Goal: Task Accomplishment & Management: Use online tool/utility

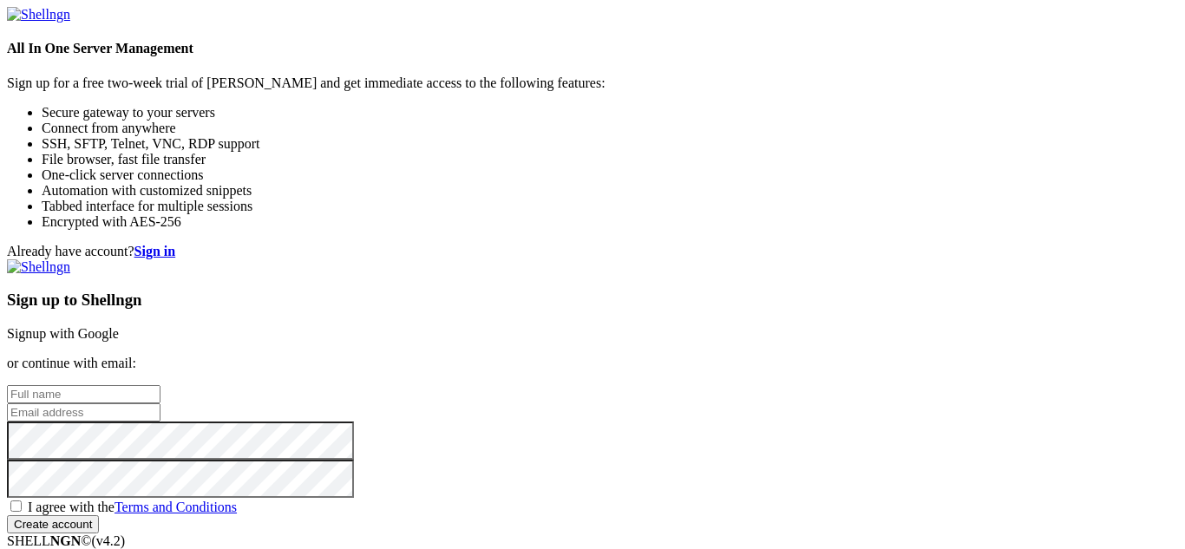
click at [119, 326] on link "Signup with Google" at bounding box center [63, 333] width 112 height 15
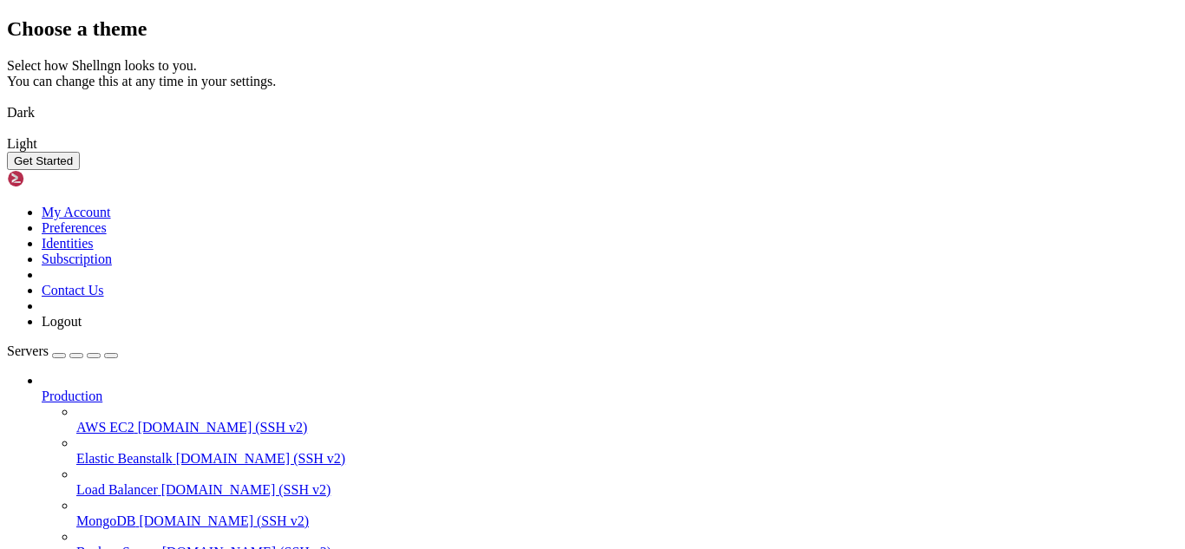
click at [327, 121] on link "Dark" at bounding box center [592, 113] width 1171 height 16
click at [80, 170] on button "Get Started" at bounding box center [43, 161] width 73 height 18
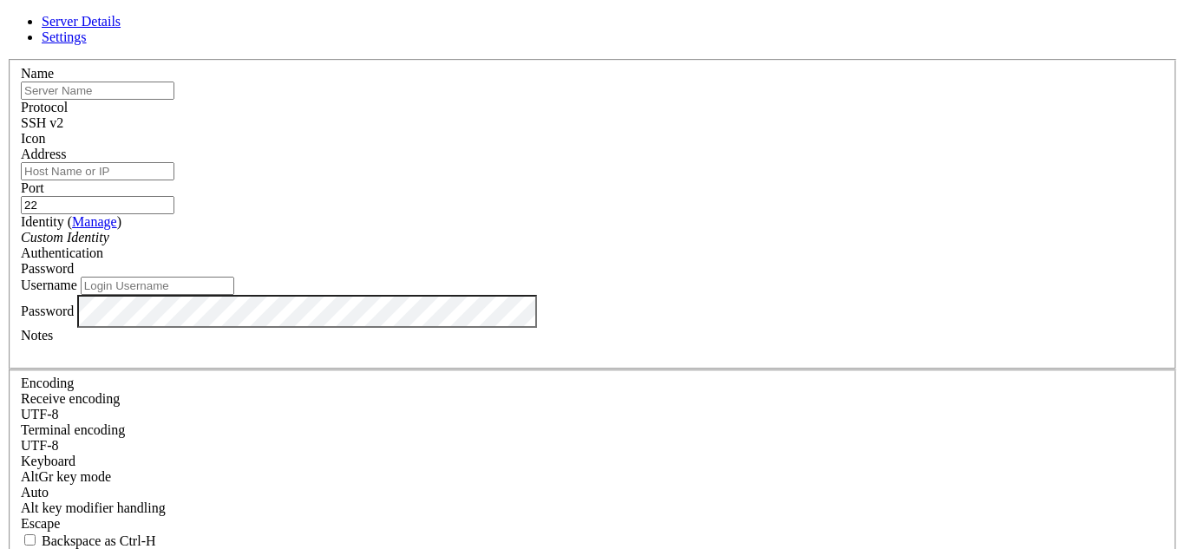
click at [174, 100] on input "text" at bounding box center [98, 91] width 154 height 18
type input "n"
type input "server"
click at [174, 174] on input "Address" at bounding box center [98, 171] width 154 height 18
type input "[DOMAIN_NAME]"
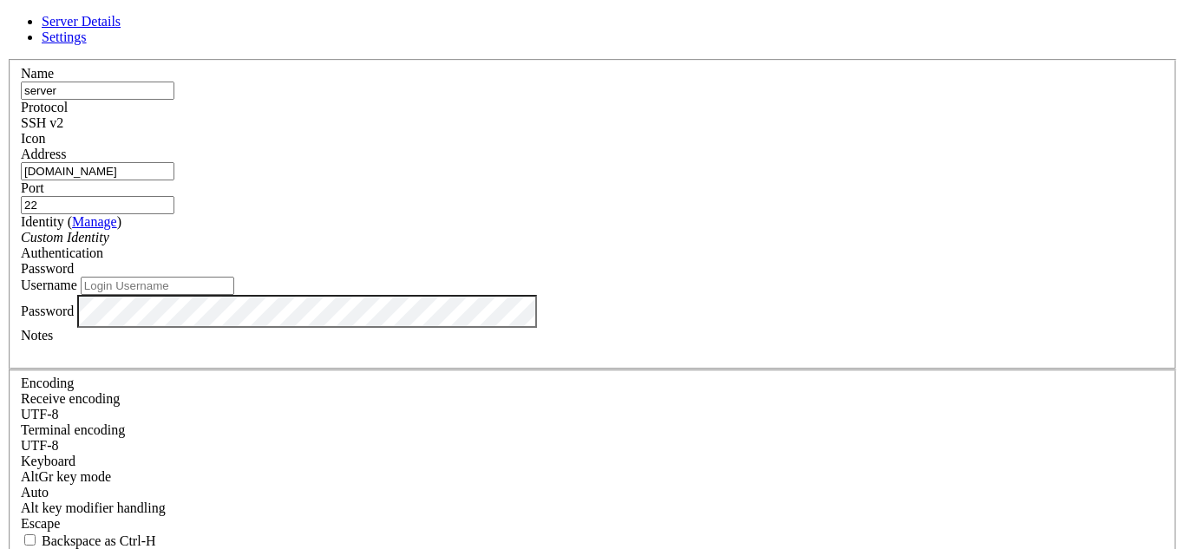
click at [174, 196] on input "22" at bounding box center [98, 205] width 154 height 18
type input "2"
type input "11100"
click at [706, 127] on div "SSH v2" at bounding box center [593, 123] width 1144 height 16
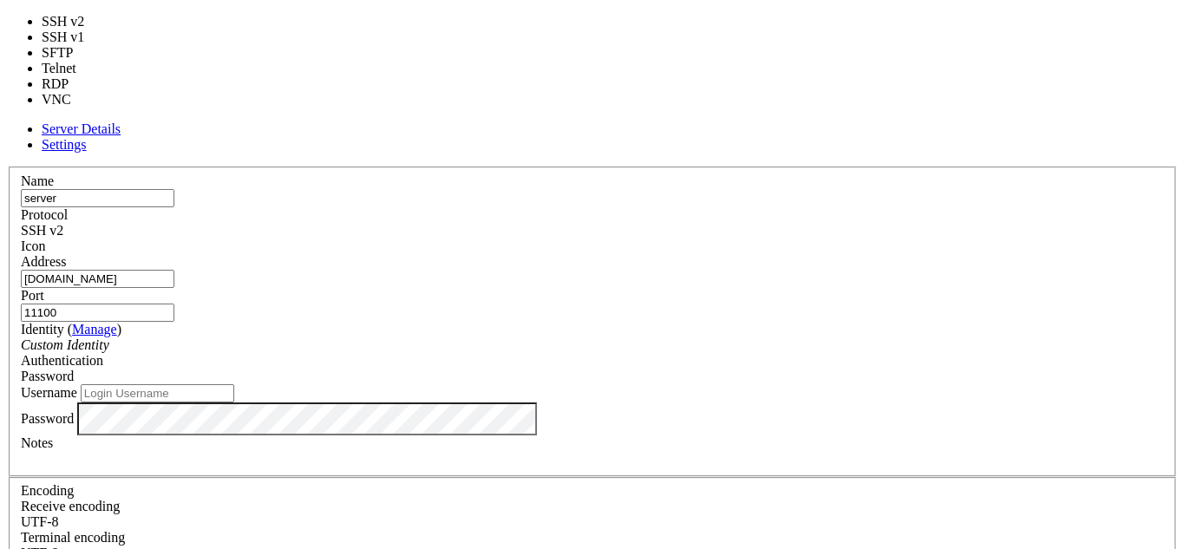
click at [706, 223] on div "SSH v2" at bounding box center [593, 231] width 1144 height 16
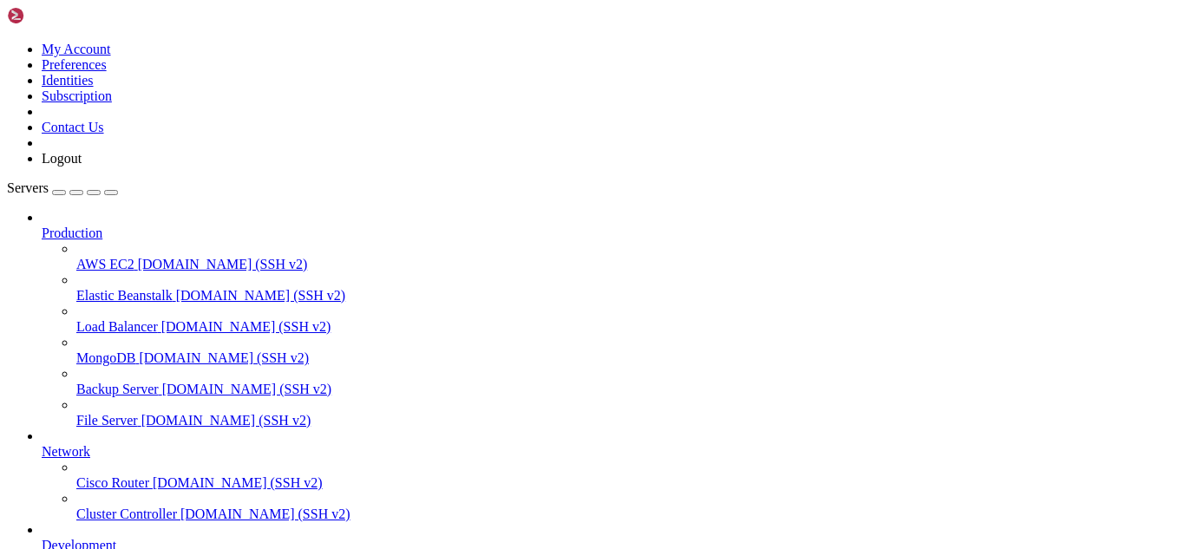
scroll to position [150, 0]
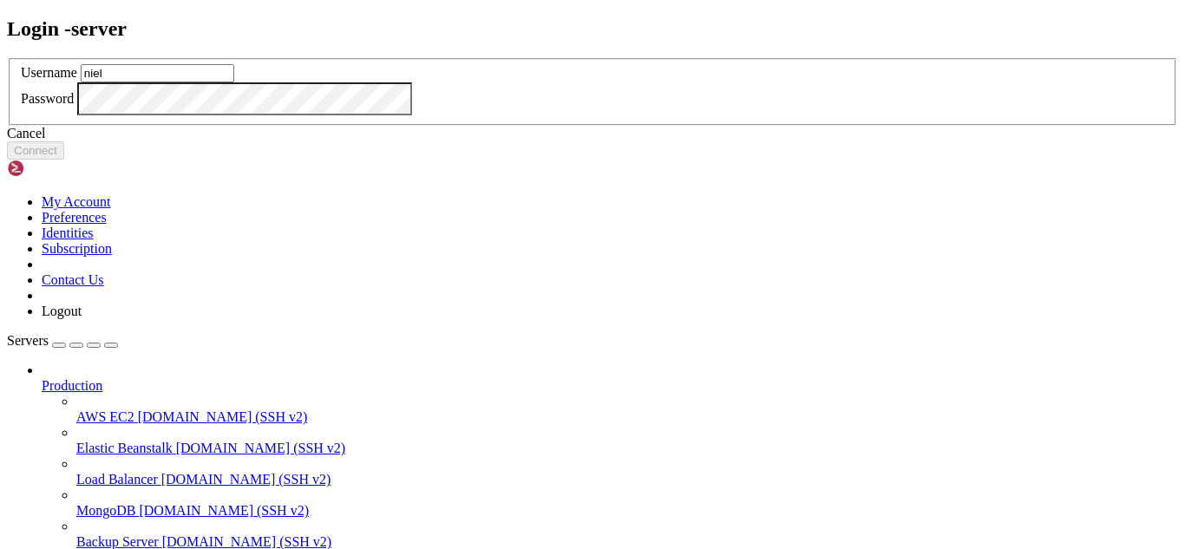
type input "niel"
click at [64, 160] on button "Connect" at bounding box center [35, 150] width 57 height 18
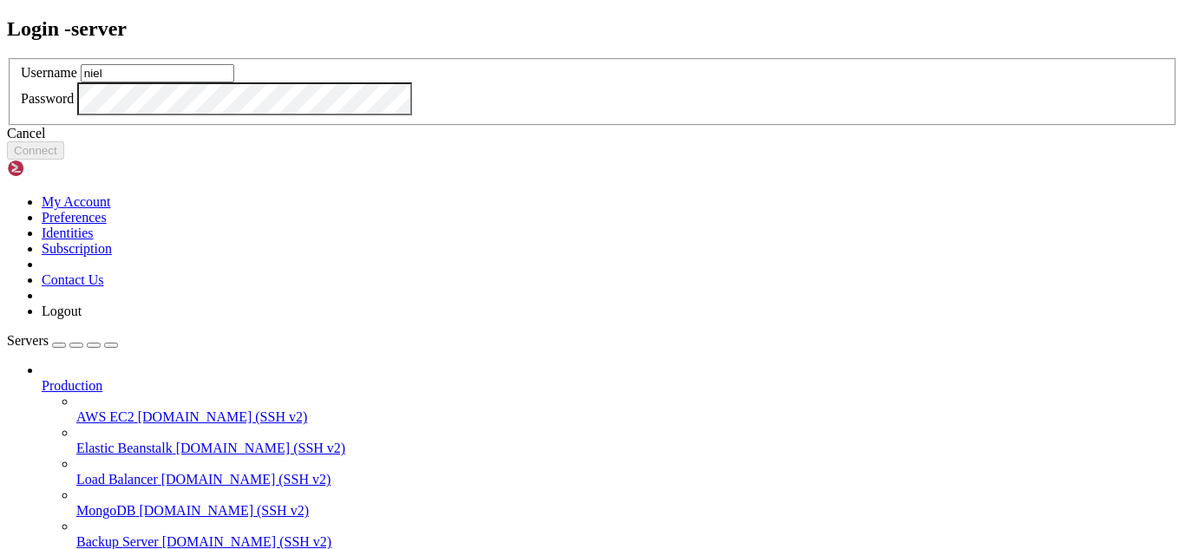
type input "niel"
click at [64, 160] on button "Connect" at bounding box center [35, 150] width 57 height 18
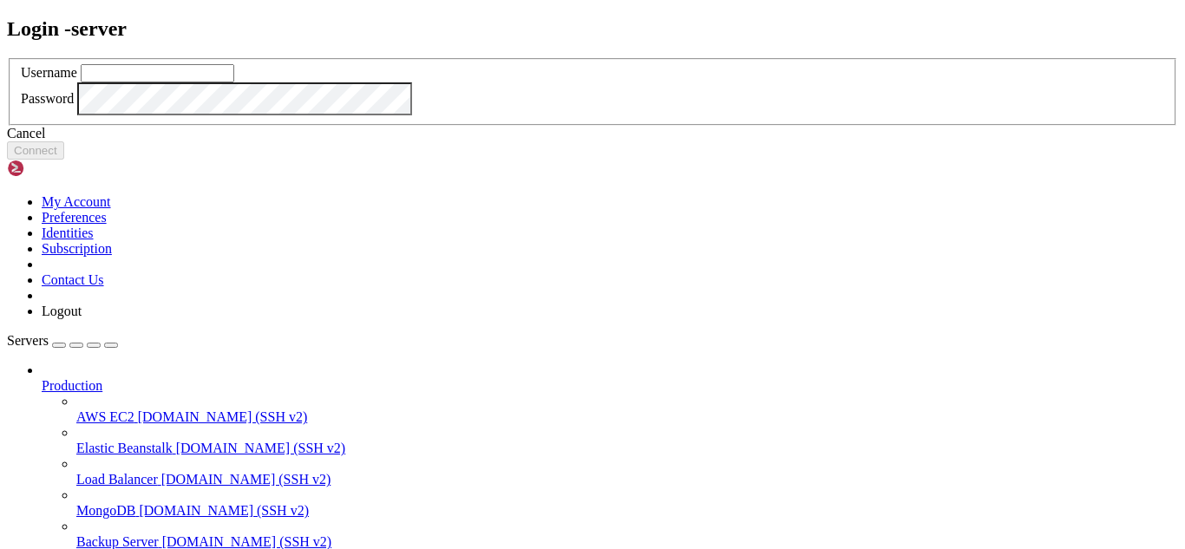
click at [396, 17] on div "Login - server Username Password Cancel Connect" at bounding box center [592, 88] width 1171 height 143
click at [614, 141] on div "Cancel" at bounding box center [592, 134] width 1171 height 16
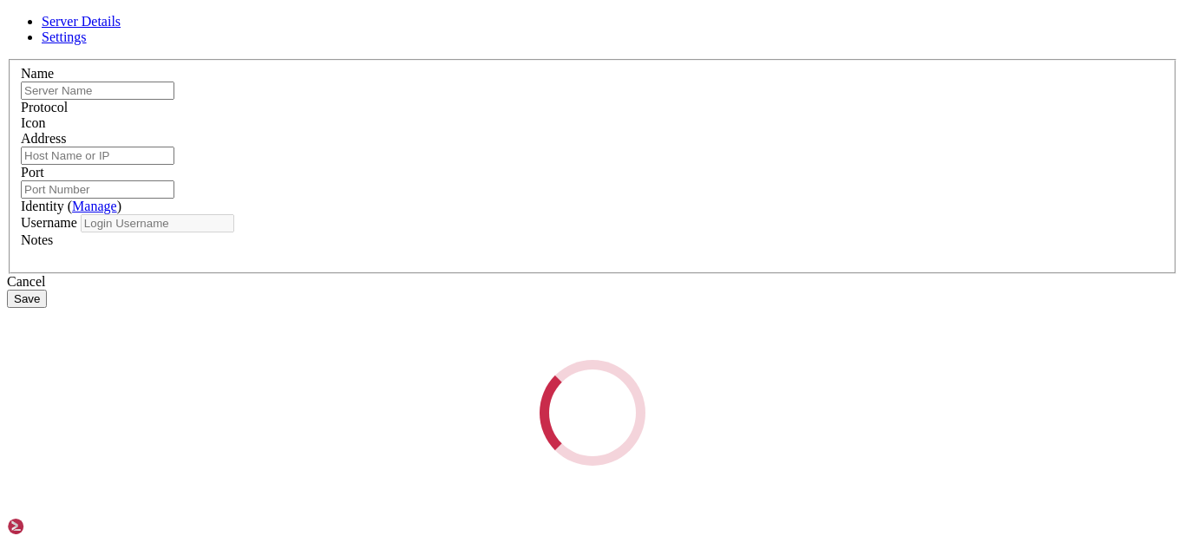
type input "server"
type input "[DOMAIN_NAME]"
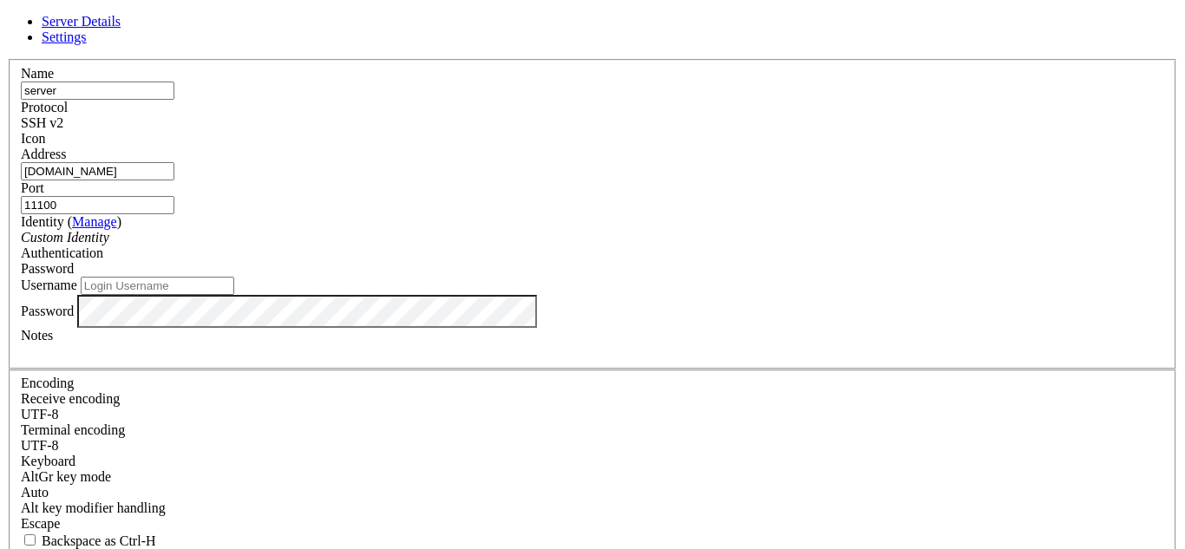
click at [693, 117] on div "SSH v2" at bounding box center [593, 123] width 1144 height 16
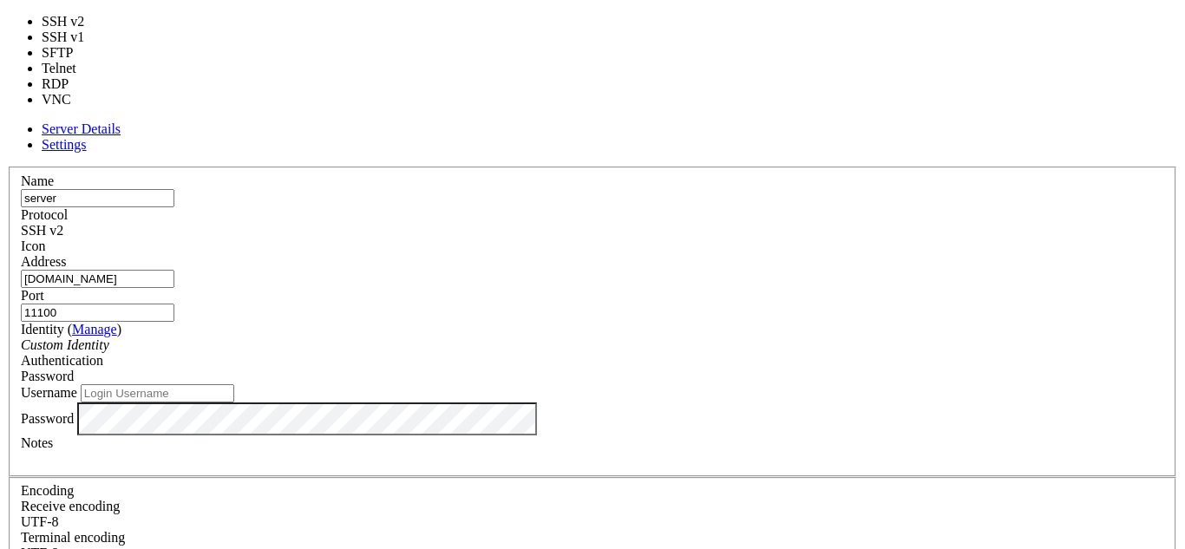
type input "22"
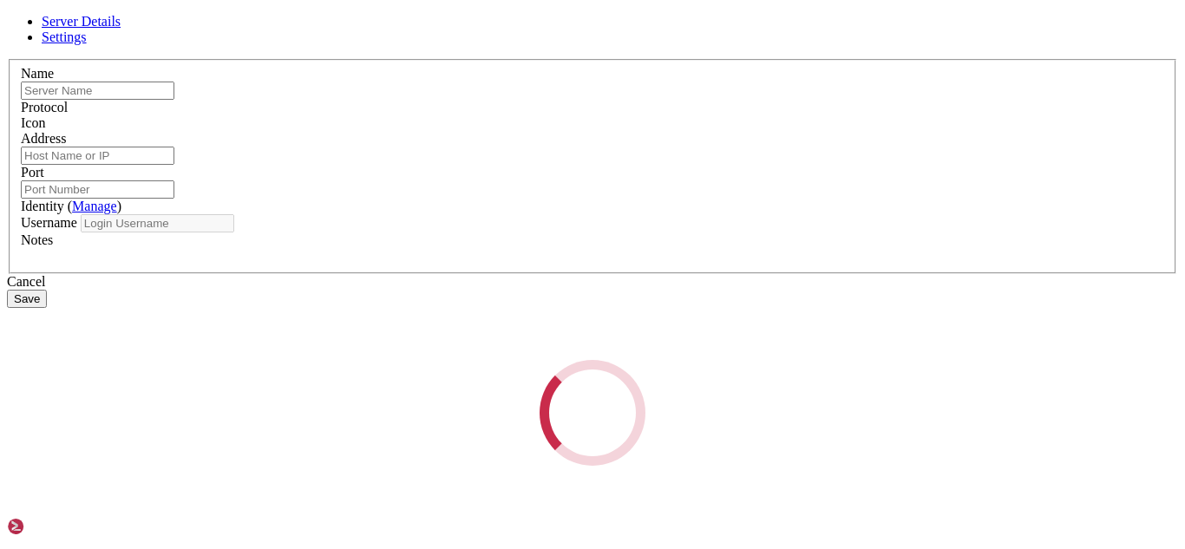
type input "server"
type input "[DOMAIN_NAME]"
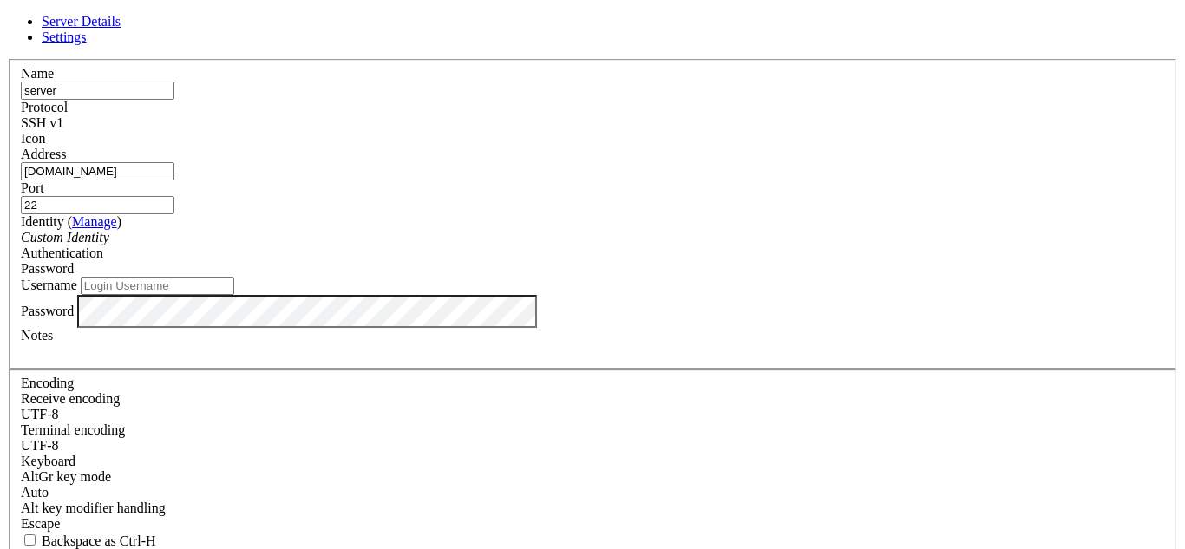
click at [174, 196] on input "22" at bounding box center [98, 205] width 154 height 18
type input "2"
click at [705, 120] on div "SSH v1" at bounding box center [593, 123] width 1144 height 16
click at [174, 196] on input "22" at bounding box center [98, 205] width 154 height 18
type input "2"
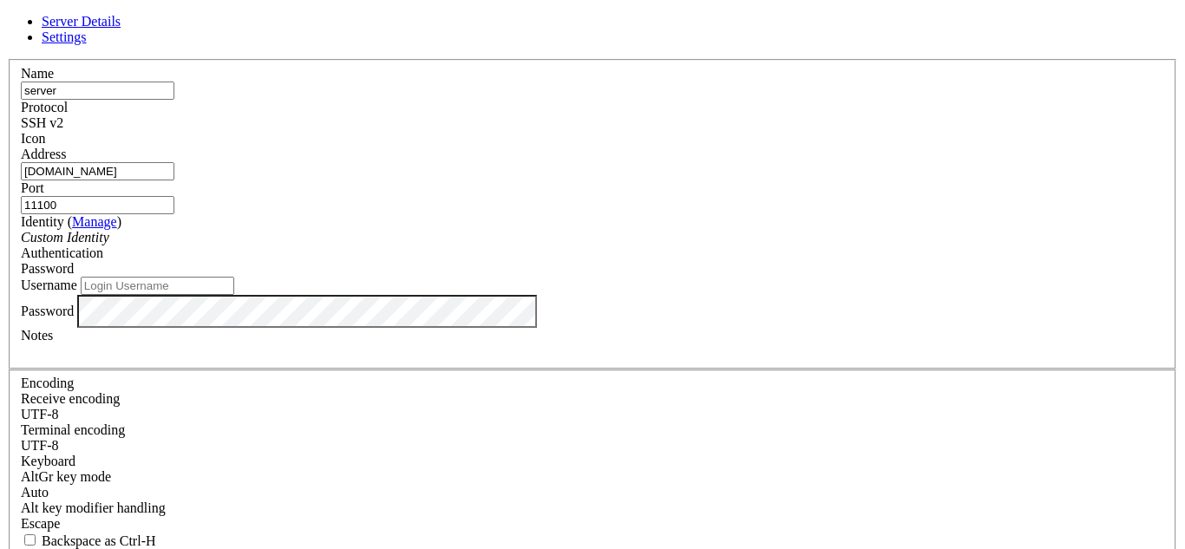
type input "11100"
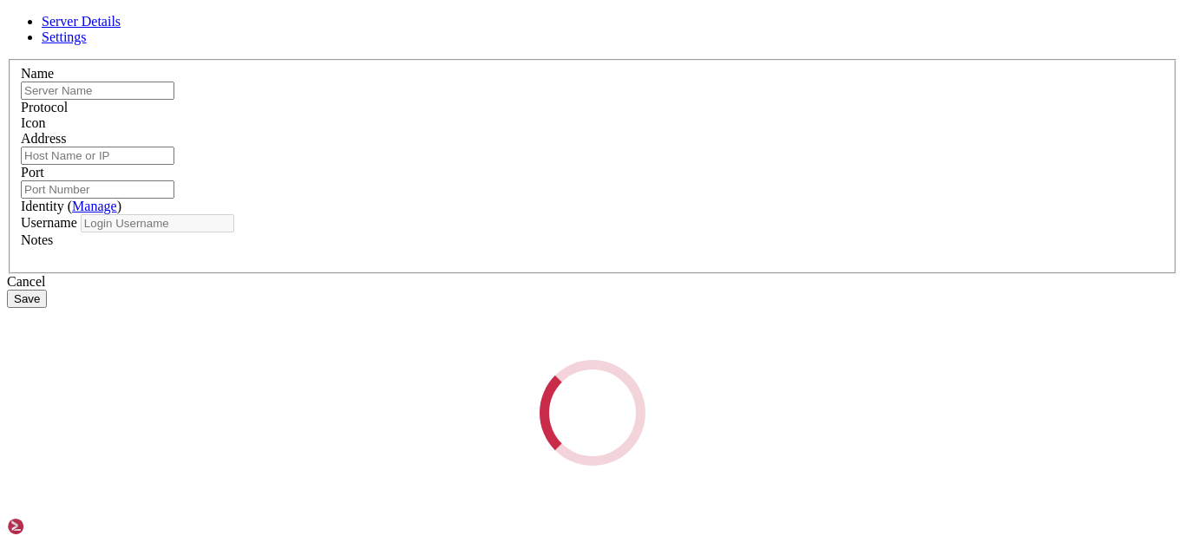
type input "server"
type input "[DOMAIN_NAME]"
type input "11100"
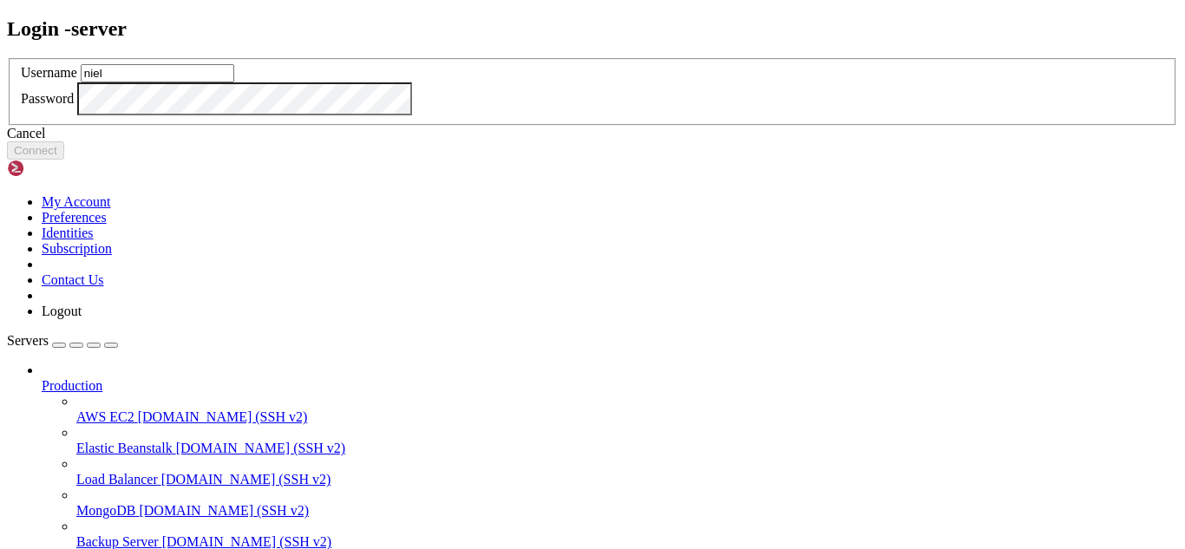
type input "niel"
click button "Connect" at bounding box center [35, 150] width 57 height 18
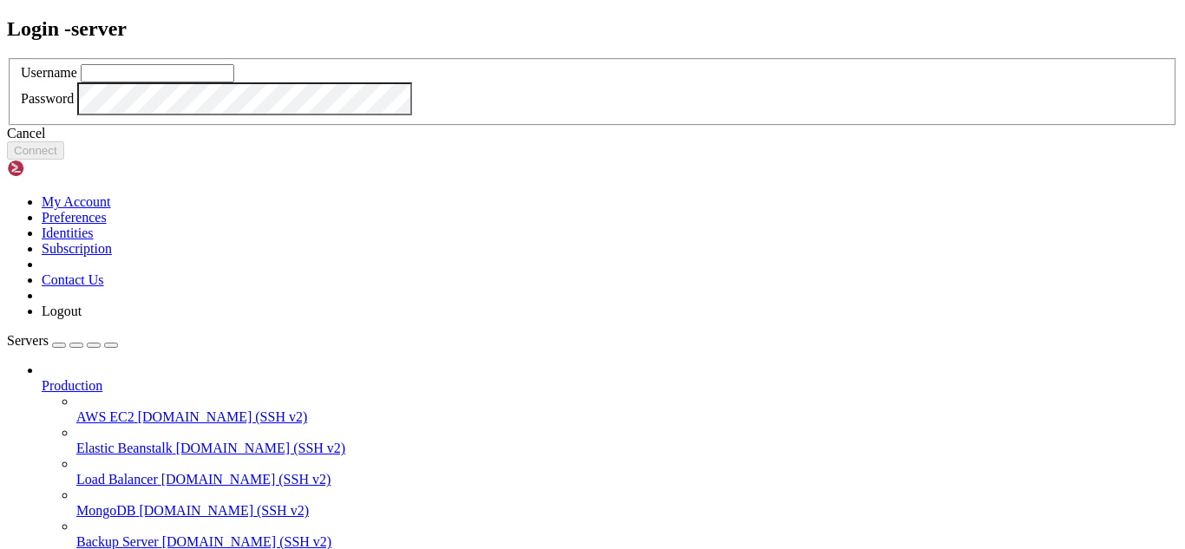
click at [219, 161] on div "Login - server Username Password Cancel Connect" at bounding box center [592, 88] width 1171 height 143
click at [601, 160] on div "Cancel Connect" at bounding box center [592, 143] width 1171 height 34
click at [603, 141] on div "Cancel" at bounding box center [592, 134] width 1171 height 16
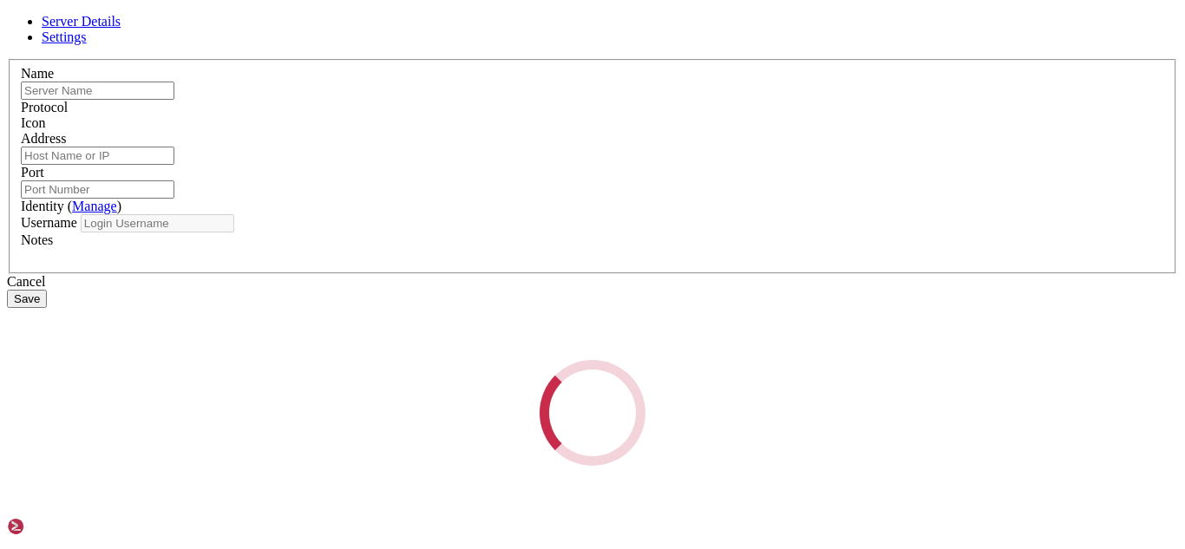
type input "server"
type input "[DOMAIN_NAME]"
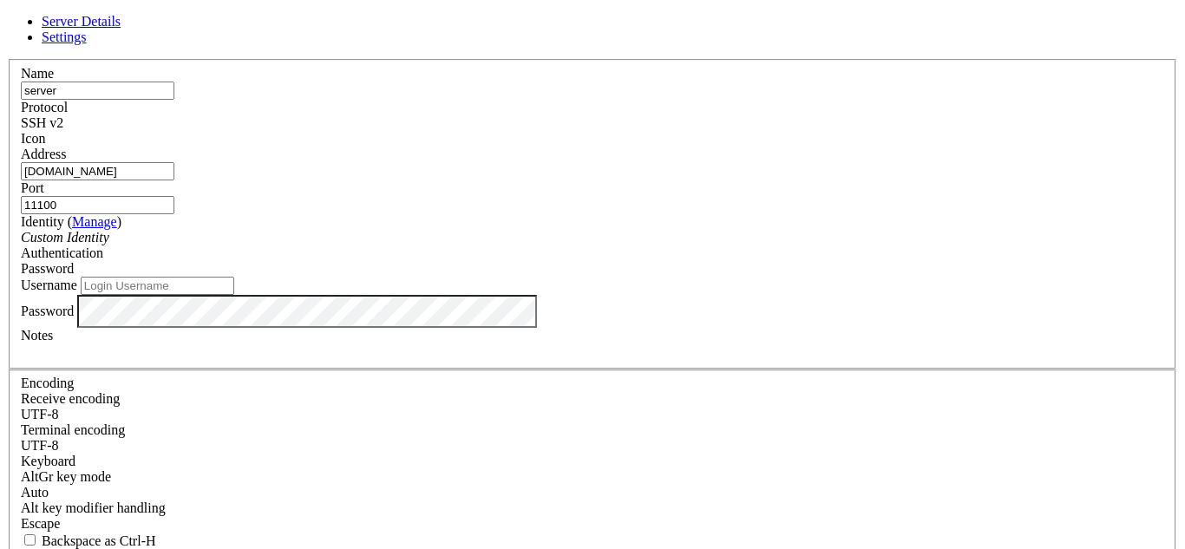
click at [695, 115] on div "SSH v2" at bounding box center [593, 123] width 1144 height 16
drag, startPoint x: 698, startPoint y: 185, endPoint x: 631, endPoint y: 187, distance: 66.9
click at [631, 187] on fieldset "Name server Protocol SSH v1 Icon Address [DOMAIN_NAME] Port 22 ( Manage )" at bounding box center [593, 214] width 1168 height 311
type input "11100"
click at [709, 261] on div "Password" at bounding box center [593, 269] width 1144 height 16
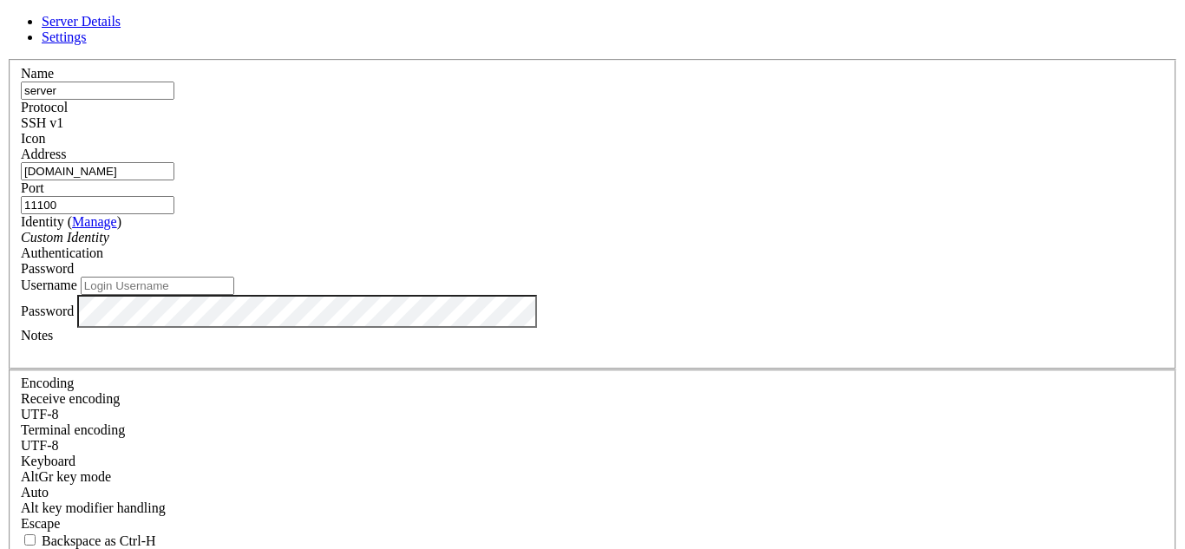
click at [709, 261] on div "Password" at bounding box center [593, 269] width 1144 height 16
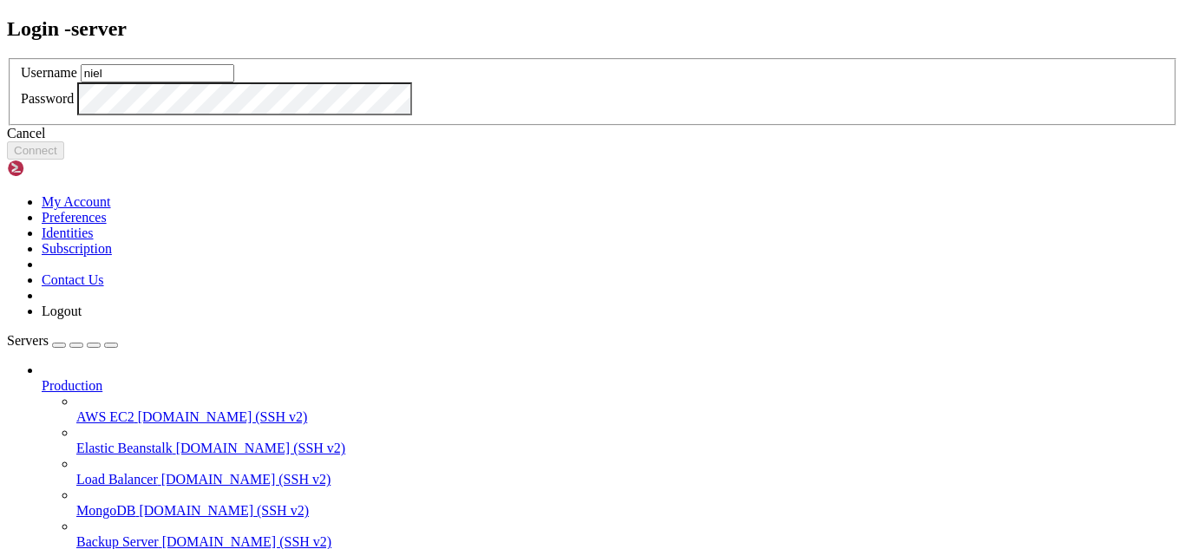
type input "niel"
click at [64, 160] on button "Connect" at bounding box center [35, 150] width 57 height 18
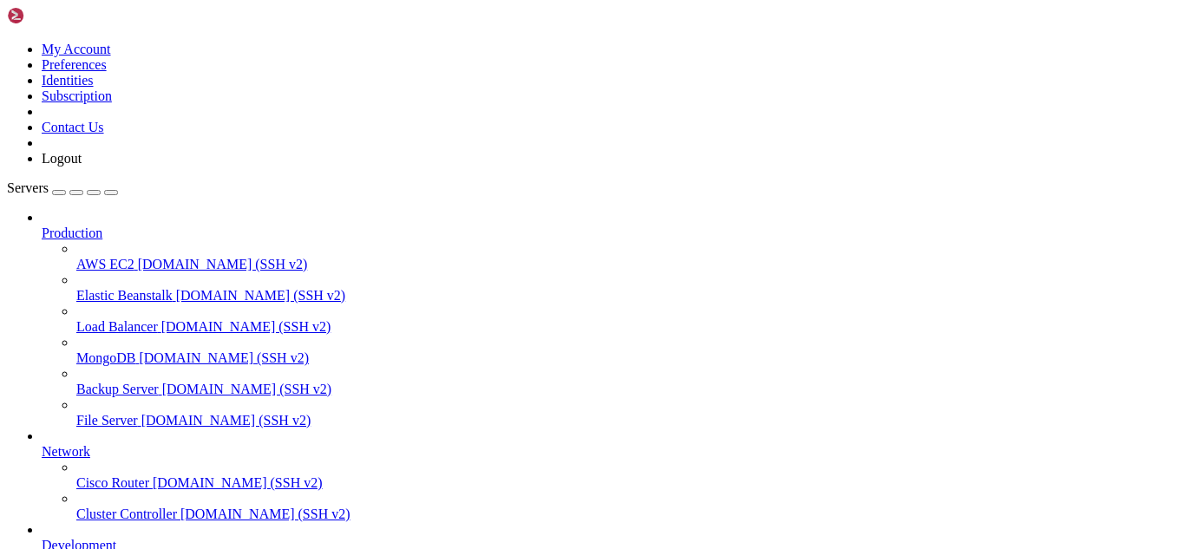
drag, startPoint x: 861, startPoint y: 285, endPoint x: 665, endPoint y: 288, distance: 196.1
